Goal: Information Seeking & Learning: Understand process/instructions

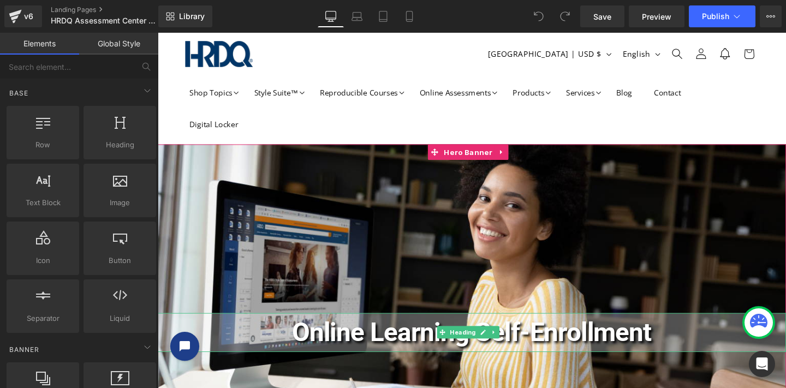
click at [416, 351] on span "Online Learning Self-Enrollment" at bounding box center [488, 348] width 378 height 32
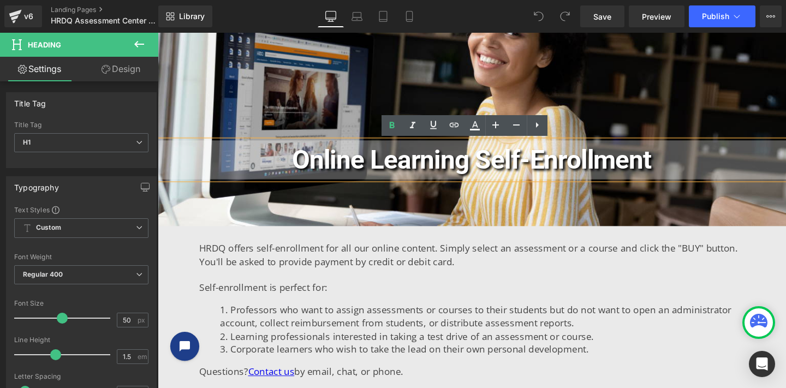
scroll to position [174, 0]
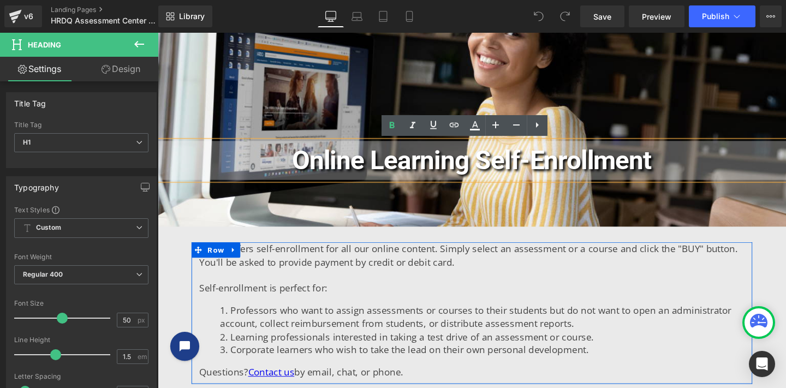
click at [335, 326] on li "Professors who want to assign assessments or courses to their students but do n…" at bounding box center [498, 331] width 551 height 27
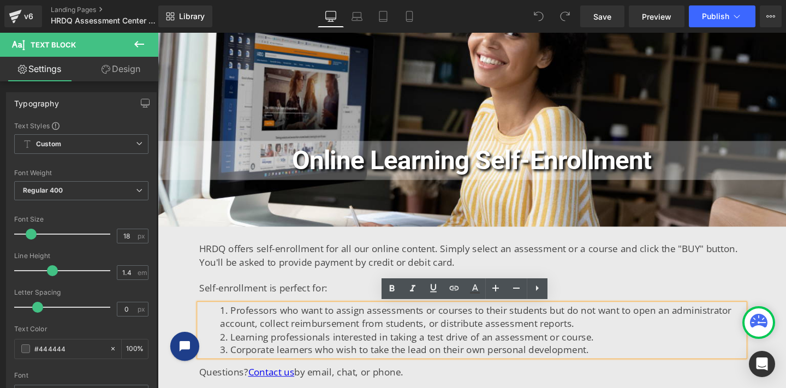
click at [595, 359] on li "C orporate learners who wish to take the lead on their own personal development." at bounding box center [498, 366] width 551 height 14
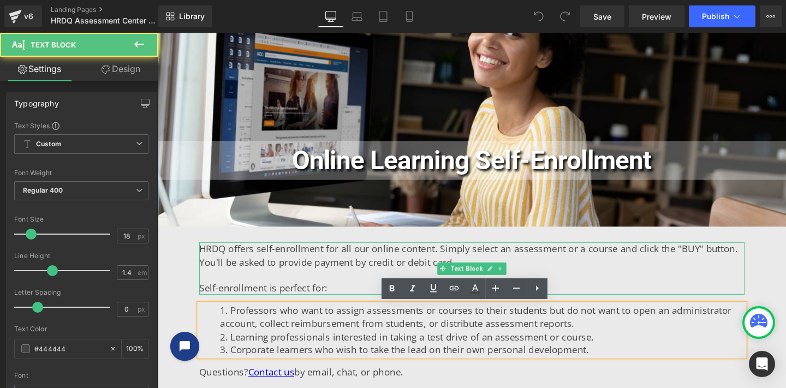
click at [324, 267] on span "HRDQ offers self-enrollment for all our online content. Simply select an assess…" at bounding box center [484, 266] width 566 height 27
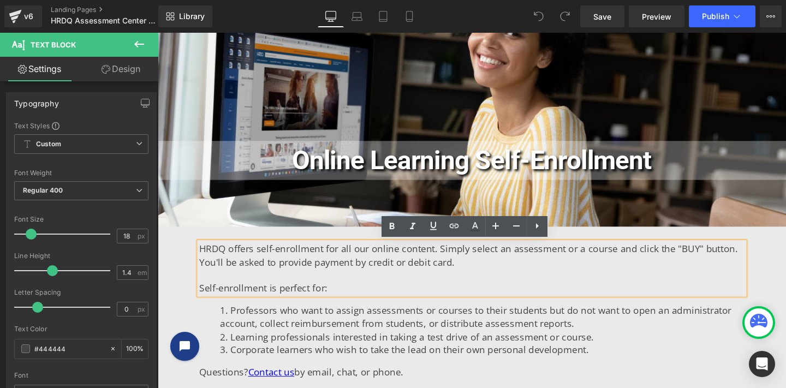
click at [367, 300] on p "Self-enrollment is perfect for:" at bounding box center [487, 301] width 573 height 14
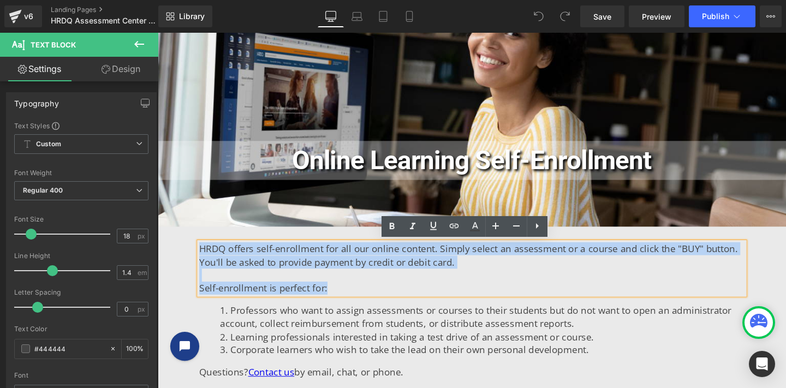
drag, startPoint x: 350, startPoint y: 301, endPoint x: 199, endPoint y: 261, distance: 156.3
click at [201, 261] on div "HRDQ offers self-enrollment for all our online content. Simply select an assess…" at bounding box center [487, 280] width 573 height 55
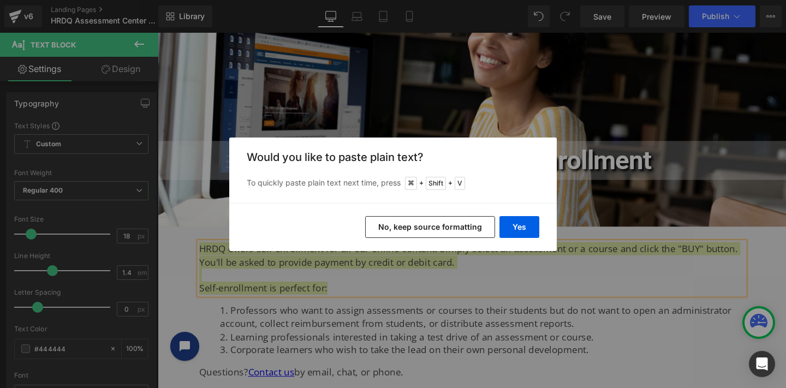
click at [450, 285] on div "Back to Library Insert Would you like to paste plain text? To quickly paste pla…" at bounding box center [393, 194] width 786 height 388
click at [432, 318] on div "Back to Library Insert Would you like to paste plain text? To quickly paste pla…" at bounding box center [393, 194] width 786 height 388
click at [524, 294] on div "Back to Library Insert Would you like to paste plain text? To quickly paste pla…" at bounding box center [393, 194] width 786 height 388
drag, startPoint x: 338, startPoint y: 213, endPoint x: 479, endPoint y: 233, distance: 142.2
click at [479, 233] on button "No, keep source formatting" at bounding box center [430, 227] width 130 height 22
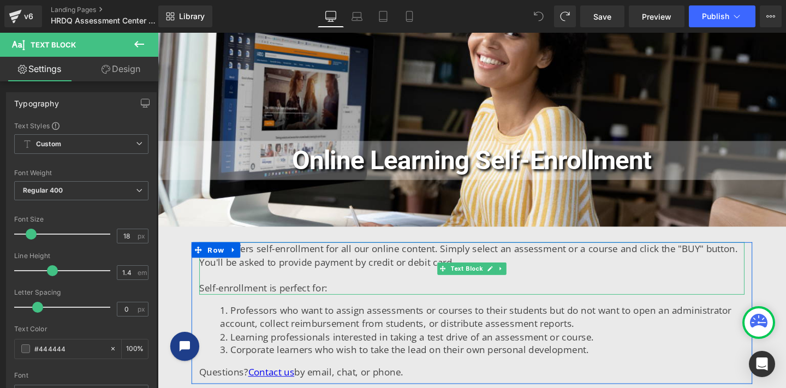
click at [206, 275] on span "HRDQ offers self-enrollment for all our online content. Simply select an assess…" at bounding box center [484, 266] width 566 height 27
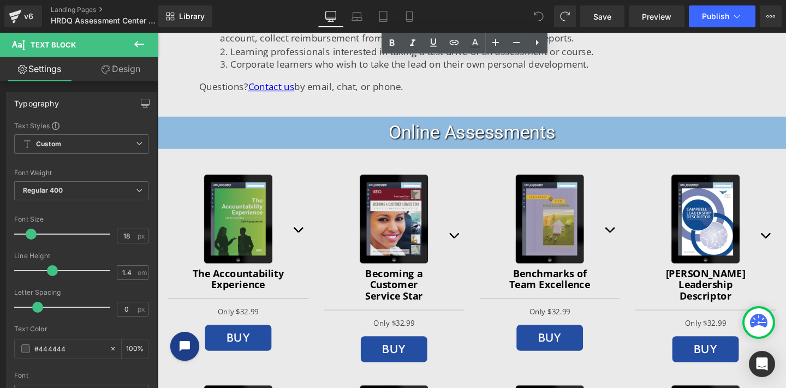
scroll to position [564, 0]
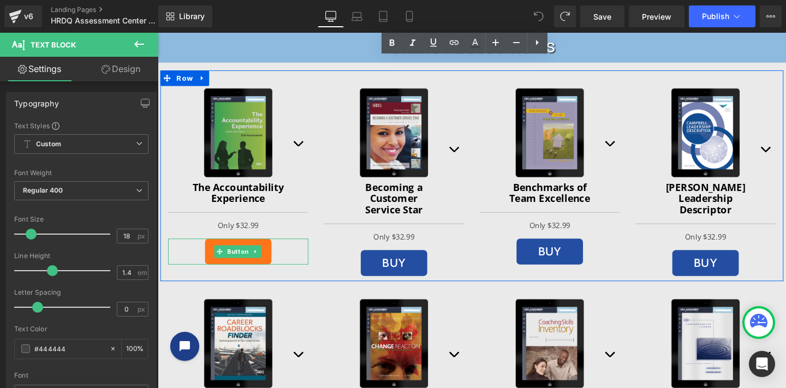
click at [237, 270] on link "BUY" at bounding box center [242, 262] width 70 height 27
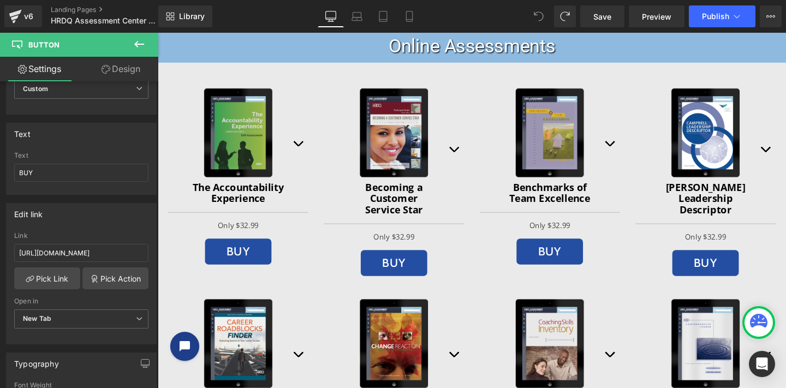
scroll to position [56, 0]
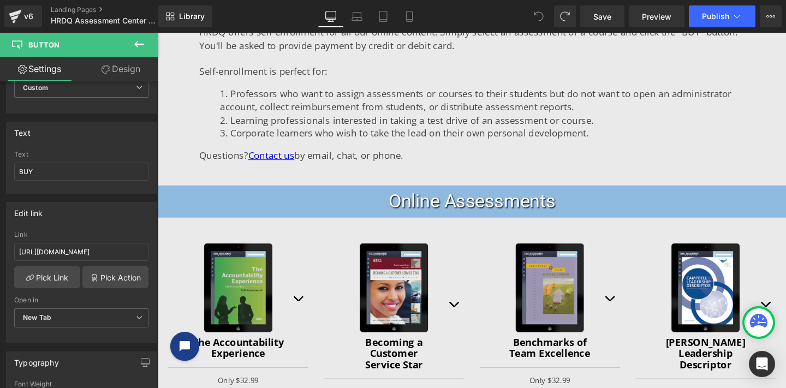
click at [331, 130] on li "Learning professionals interested in taking a test drive of an assessment or co…" at bounding box center [498, 125] width 551 height 14
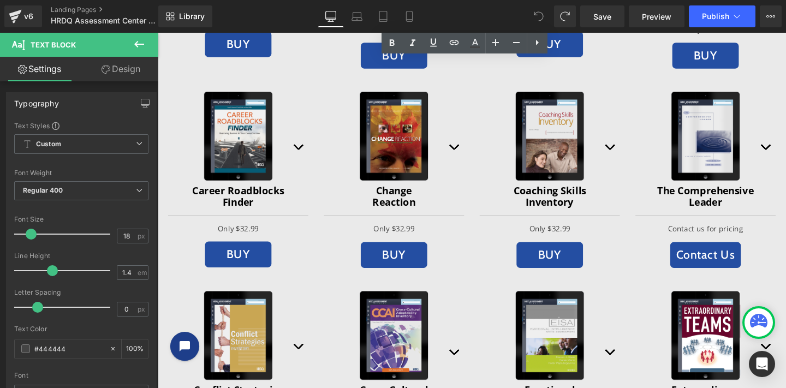
scroll to position [294, 0]
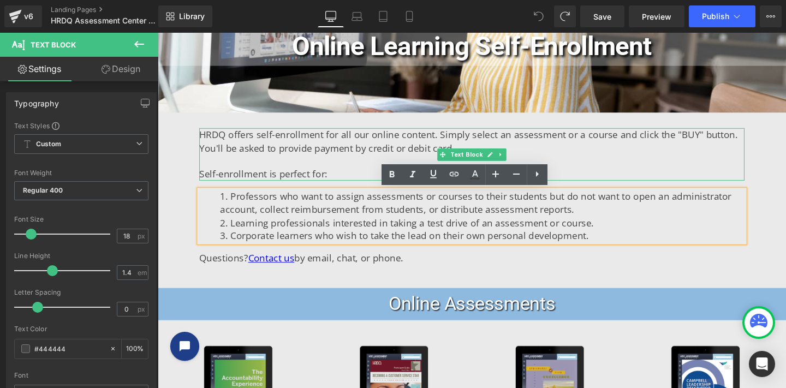
click at [302, 162] on p at bounding box center [487, 168] width 573 height 14
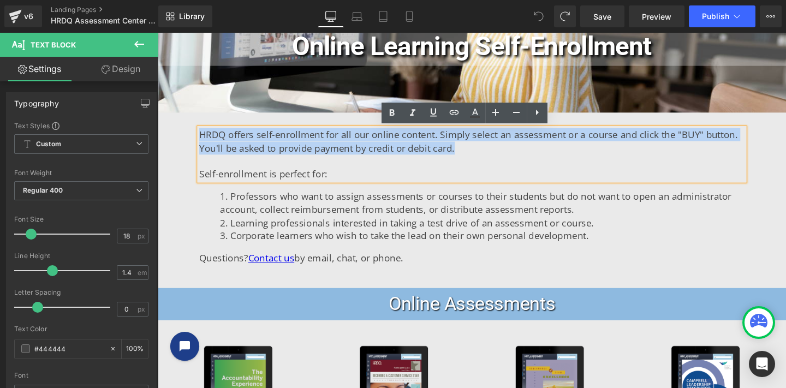
drag, startPoint x: 451, startPoint y: 153, endPoint x: 198, endPoint y: 141, distance: 253.0
click at [201, 141] on p "HRDQ offers self-enrollment for all our online content. Simply select an assess…" at bounding box center [487, 146] width 573 height 27
click at [602, 158] on p "HRDQ offers self-enrollment for all our online content. Simply select an assess…" at bounding box center [487, 146] width 573 height 27
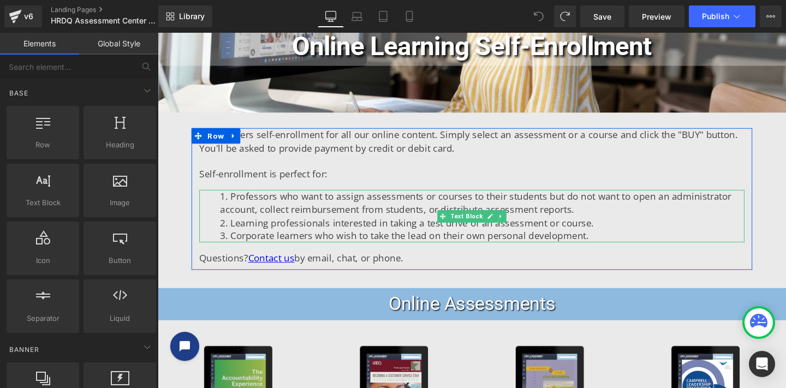
click at [393, 219] on li "Professors who want to assign assessments or courses to their students but do n…" at bounding box center [498, 211] width 551 height 27
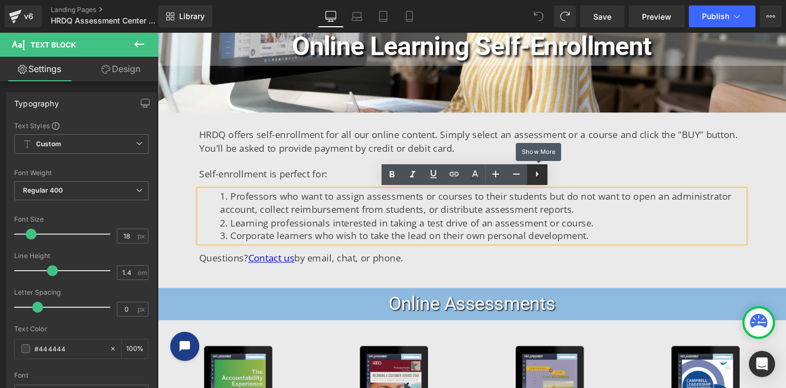
click at [534, 173] on icon at bounding box center [536, 174] width 13 height 13
click at [555, 177] on icon at bounding box center [557, 174] width 13 height 13
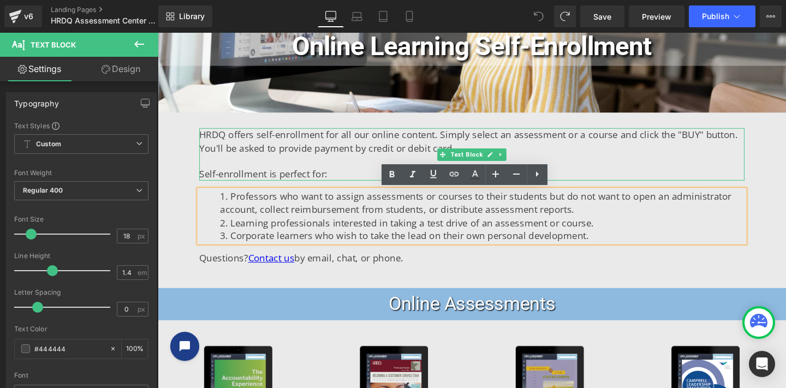
drag, startPoint x: 334, startPoint y: 162, endPoint x: 347, endPoint y: 161, distance: 12.6
click at [334, 161] on p at bounding box center [487, 168] width 573 height 14
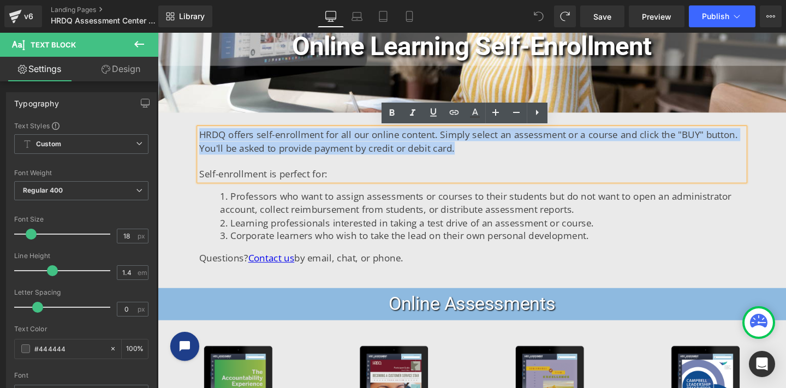
drag, startPoint x: 449, startPoint y: 156, endPoint x: 200, endPoint y: 140, distance: 249.4
click at [201, 140] on p "HRDQ offers self-enrollment for all our online content. Simply select an assess…" at bounding box center [487, 146] width 573 height 27
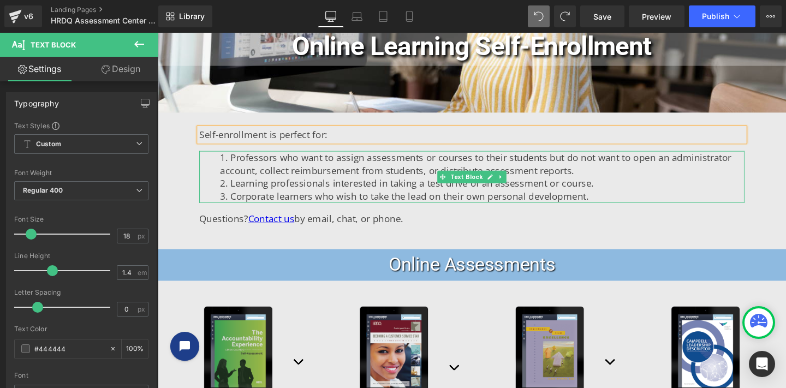
click at [612, 205] on li "C orporate learners who wish to take the lead on their own personal development." at bounding box center [498, 205] width 551 height 14
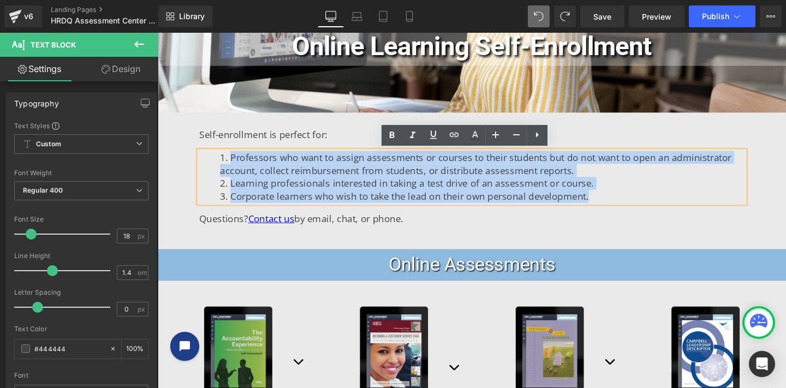
drag, startPoint x: 598, startPoint y: 204, endPoint x: 221, endPoint y: 162, distance: 379.4
click at [221, 162] on ol "Professors who want to assign assessments or courses to their students but do n…" at bounding box center [487, 184] width 573 height 55
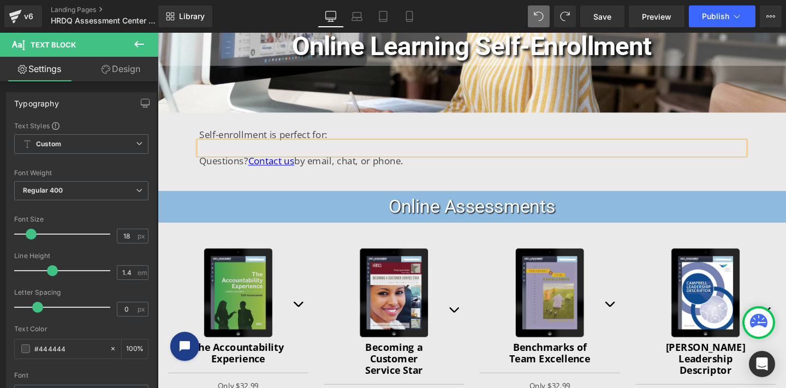
scroll to position [284, 0]
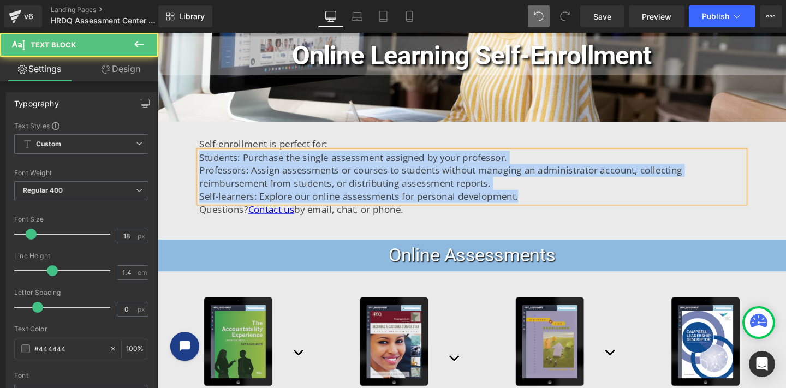
drag, startPoint x: 541, startPoint y: 204, endPoint x: 181, endPoint y: 166, distance: 361.6
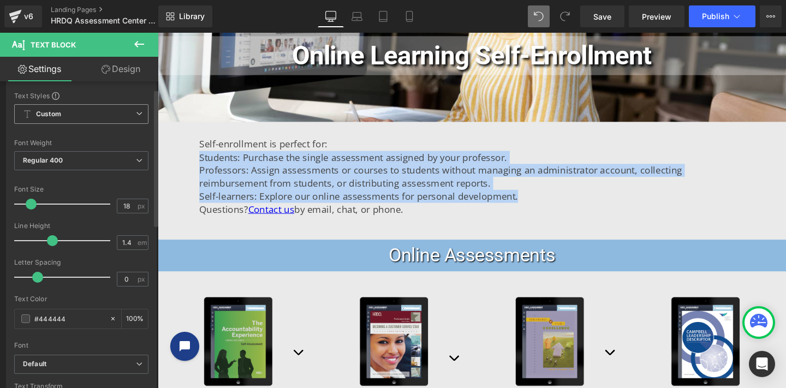
scroll to position [36, 0]
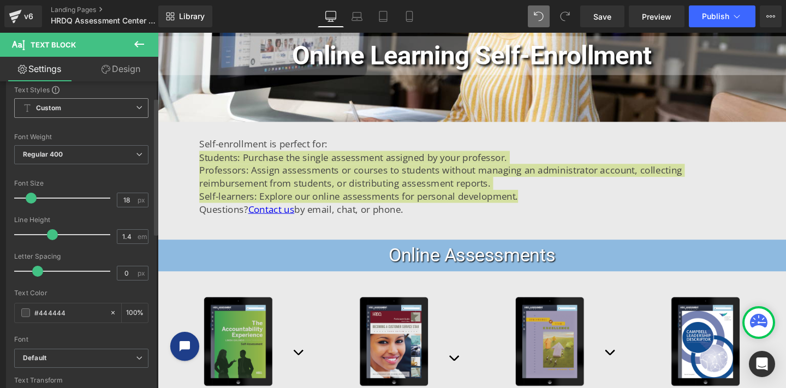
click at [103, 113] on span "Custom Setup Global Style" at bounding box center [81, 108] width 134 height 20
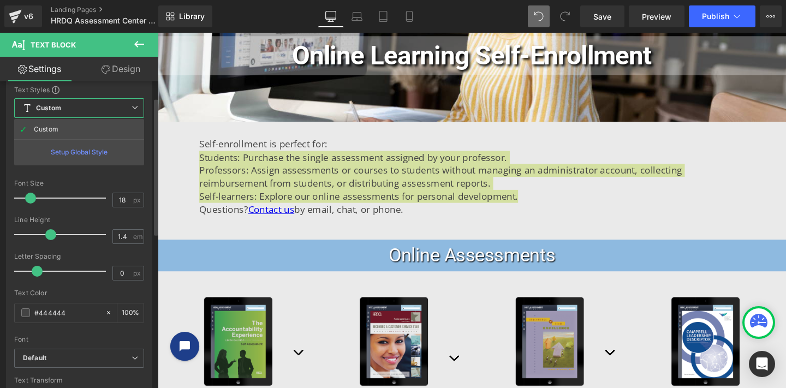
click at [103, 112] on span "Custom Setup Global Style" at bounding box center [79, 108] width 130 height 20
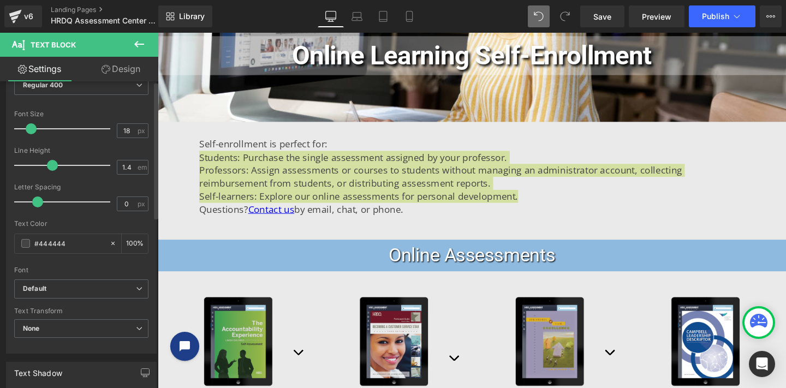
scroll to position [0, 0]
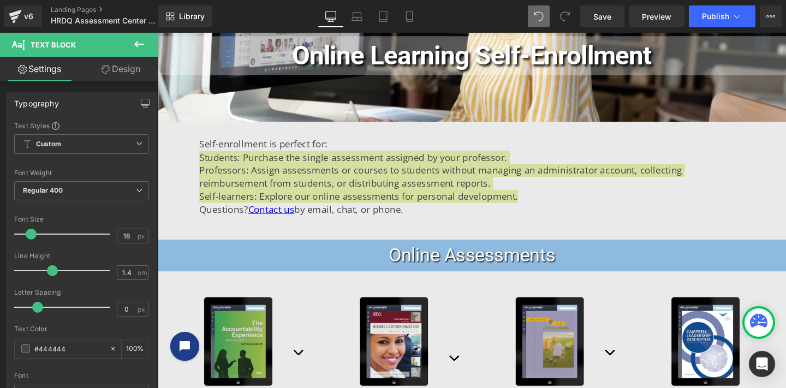
click at [112, 77] on link "Design" at bounding box center [120, 69] width 79 height 25
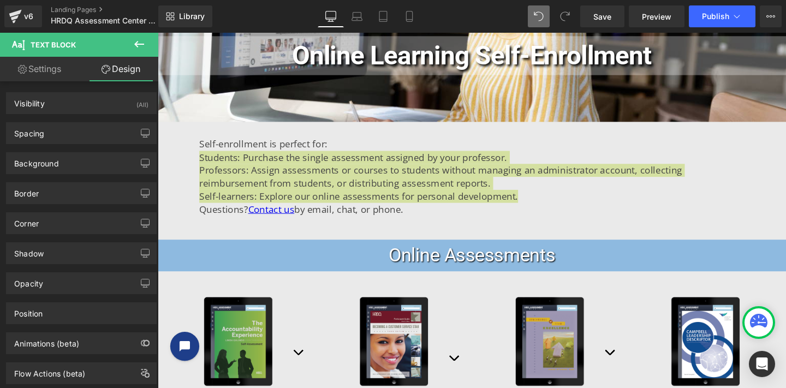
click at [37, 73] on link "Settings" at bounding box center [39, 69] width 79 height 25
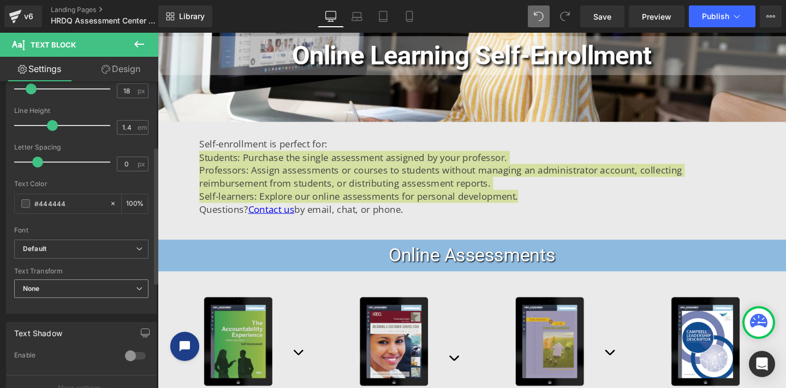
scroll to position [146, 0]
click at [136, 290] on icon at bounding box center [139, 288] width 7 height 7
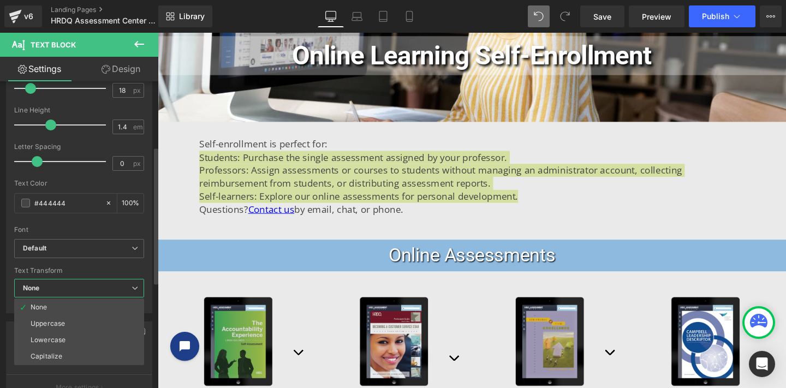
click at [133, 290] on icon at bounding box center [135, 288] width 7 height 7
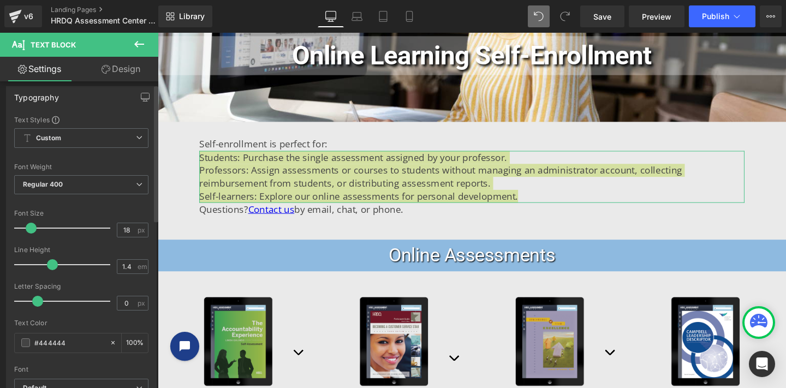
scroll to position [0, 0]
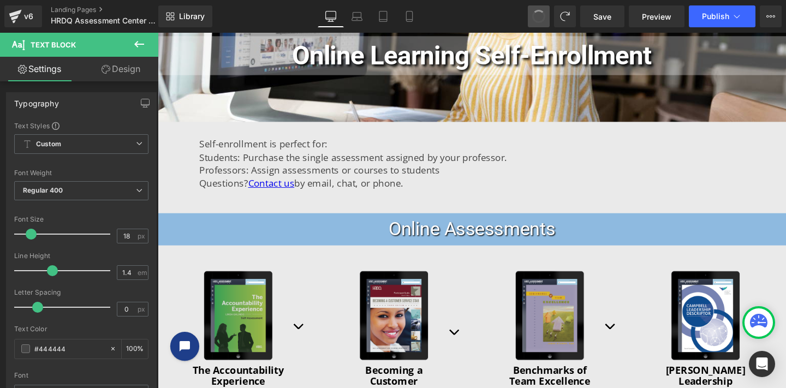
click at [539, 16] on span at bounding box center [539, 17] width 18 height 18
click at [539, 16] on span at bounding box center [539, 16] width 14 height 14
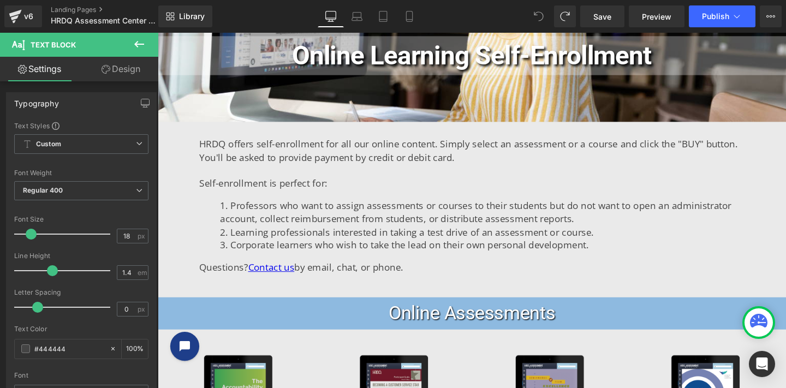
click at [539, 16] on icon at bounding box center [539, 16] width 10 height 10
